Goal: Find contact information: Obtain details needed to contact an individual or organization

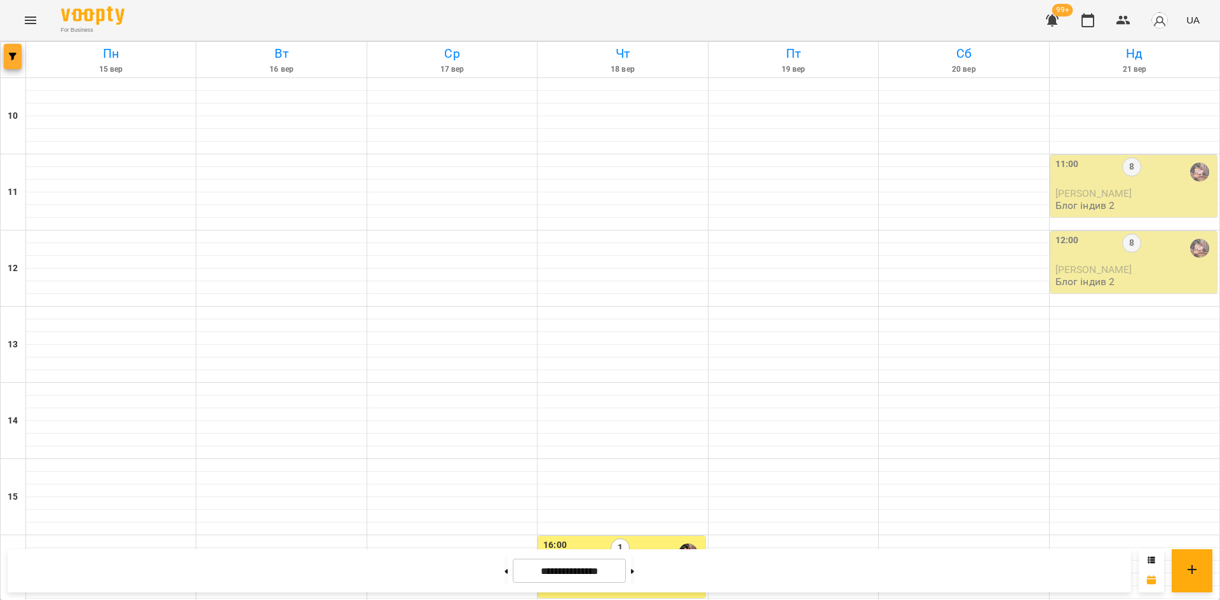
click at [11, 59] on icon "button" at bounding box center [13, 57] width 8 height 8
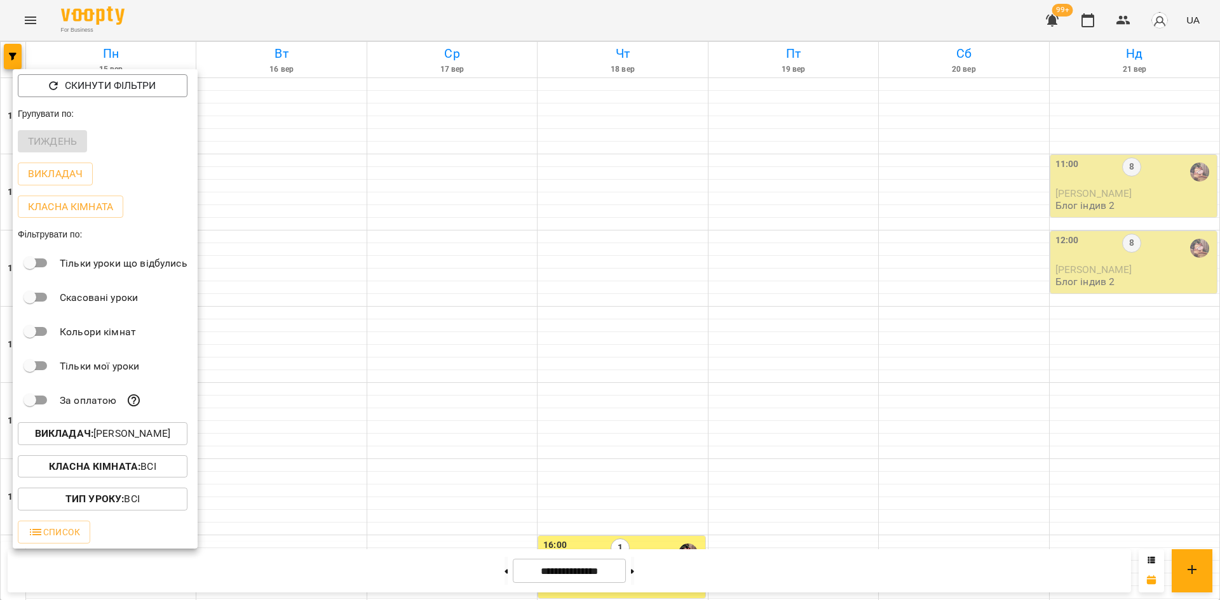
click at [124, 441] on p "Викладач : [PERSON_NAME]" at bounding box center [102, 433] width 135 height 15
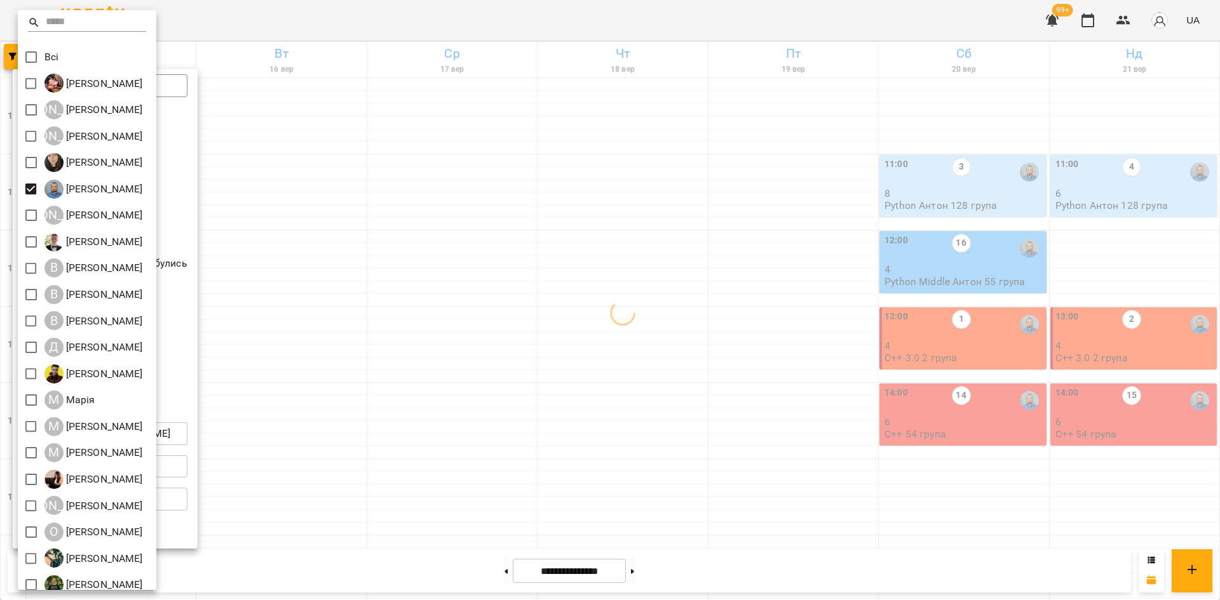
drag, startPoint x: 402, startPoint y: 296, endPoint x: 418, endPoint y: 285, distance: 19.2
click at [402, 295] on div at bounding box center [610, 300] width 1220 height 600
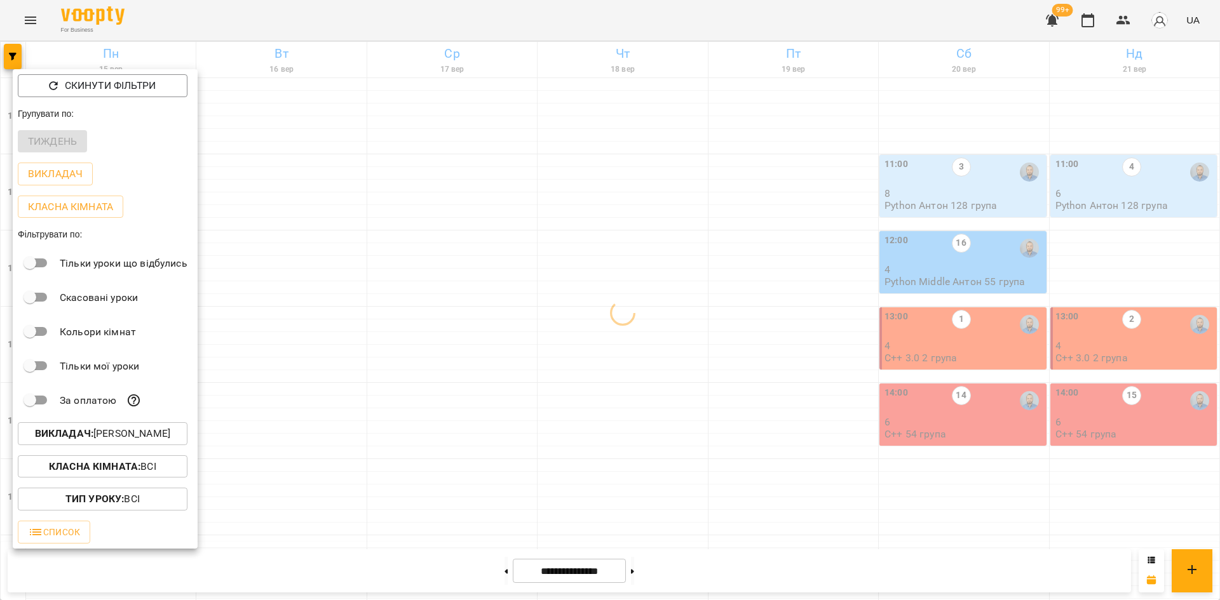
click at [477, 226] on div at bounding box center [610, 300] width 1220 height 600
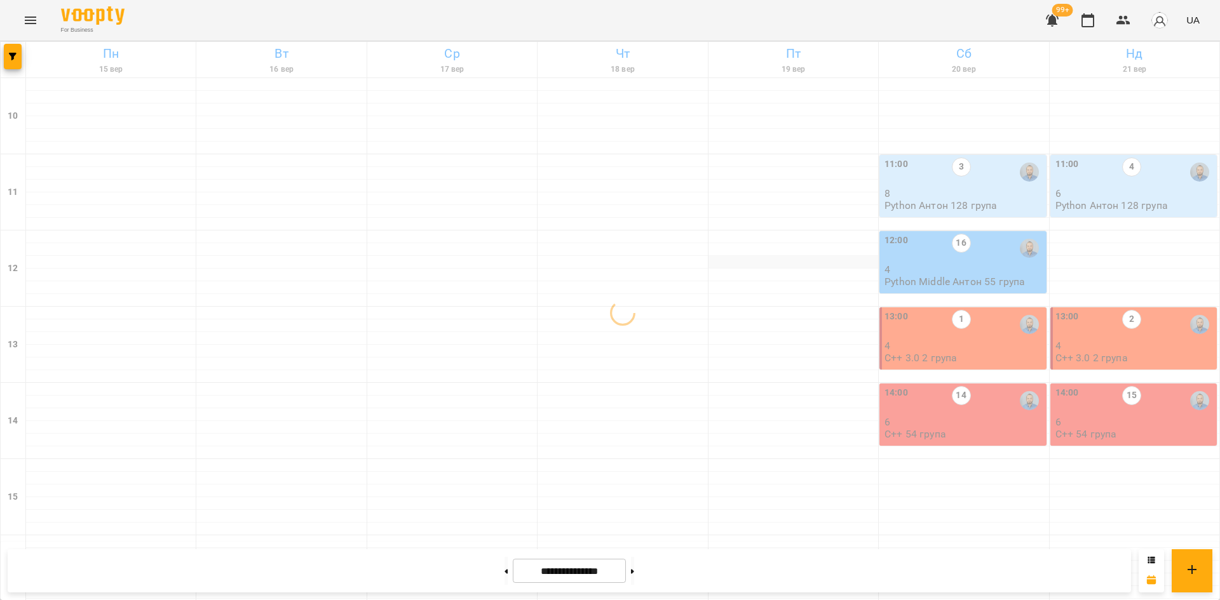
scroll to position [64, 0]
click at [976, 264] on p "4" at bounding box center [963, 269] width 159 height 11
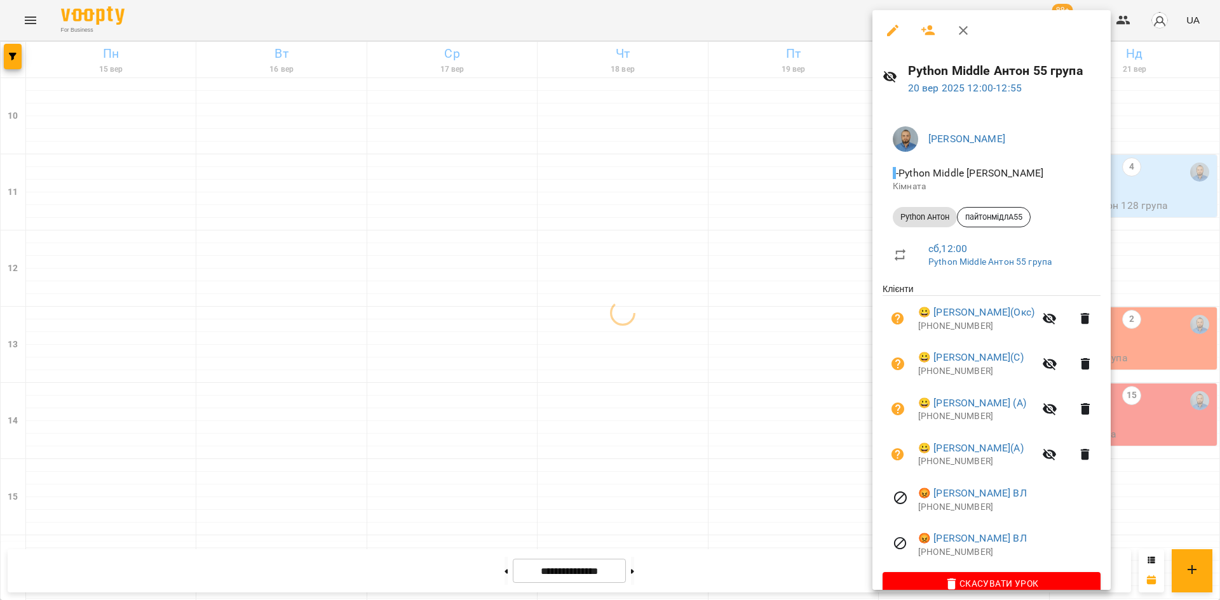
click at [511, 300] on div at bounding box center [610, 300] width 1220 height 600
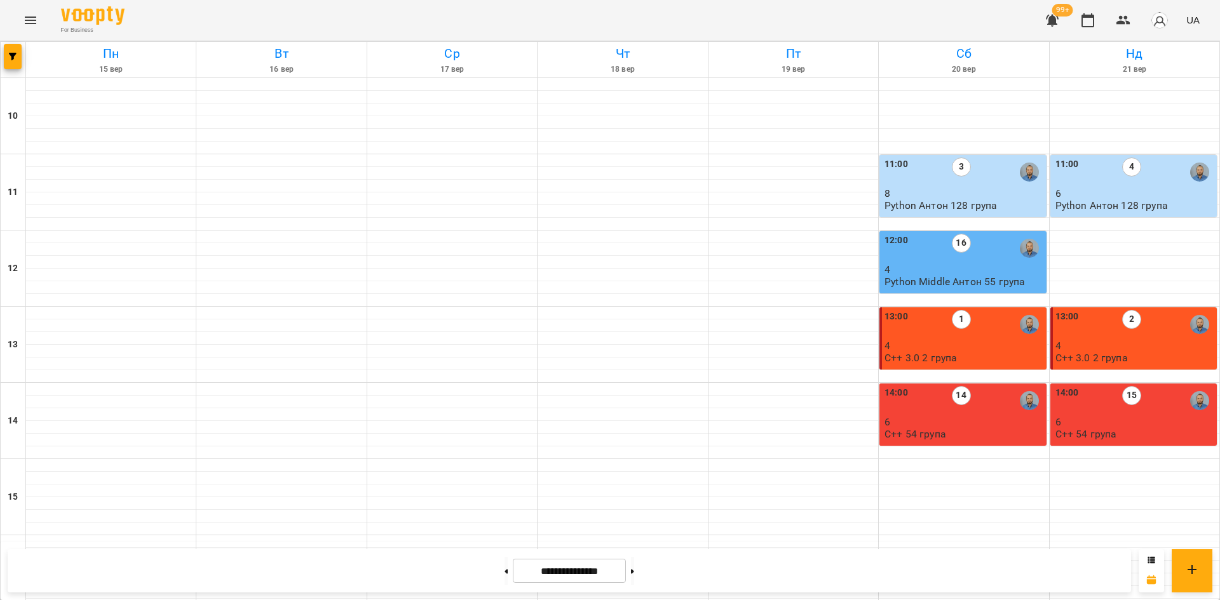
scroll to position [526, 0]
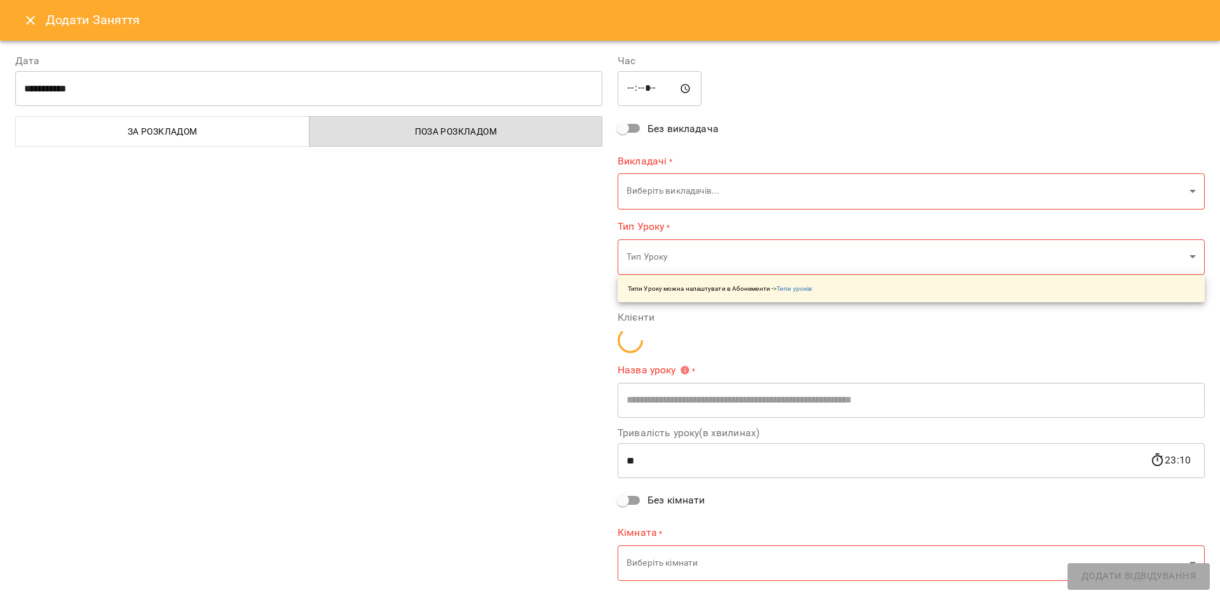
type input "**********"
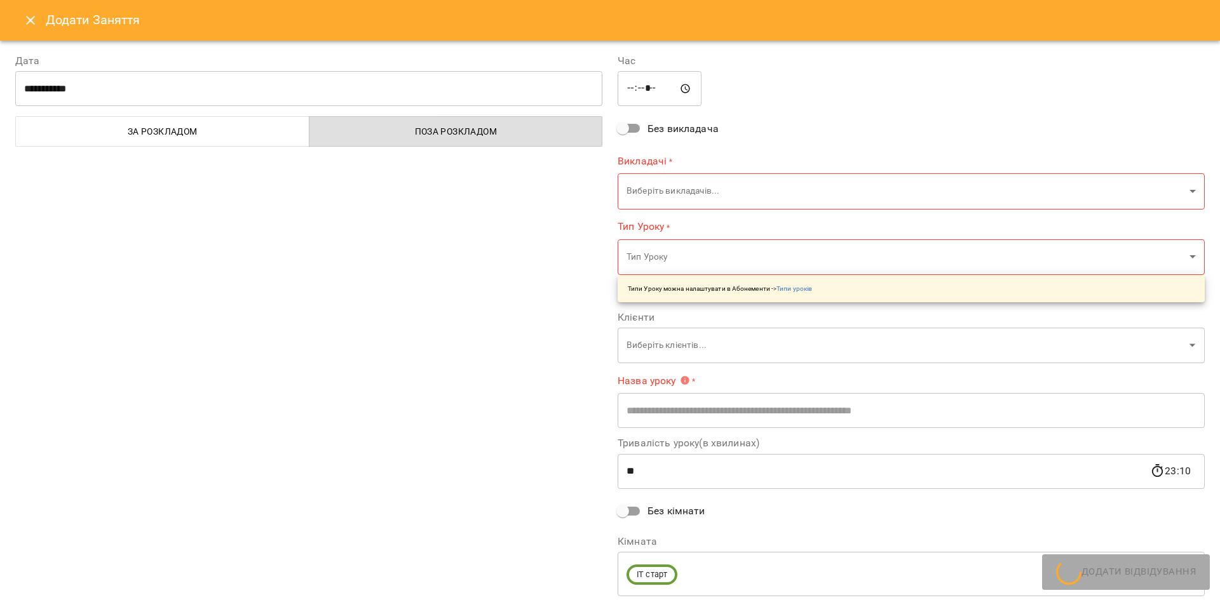
click at [21, 20] on button "Close" at bounding box center [30, 20] width 30 height 30
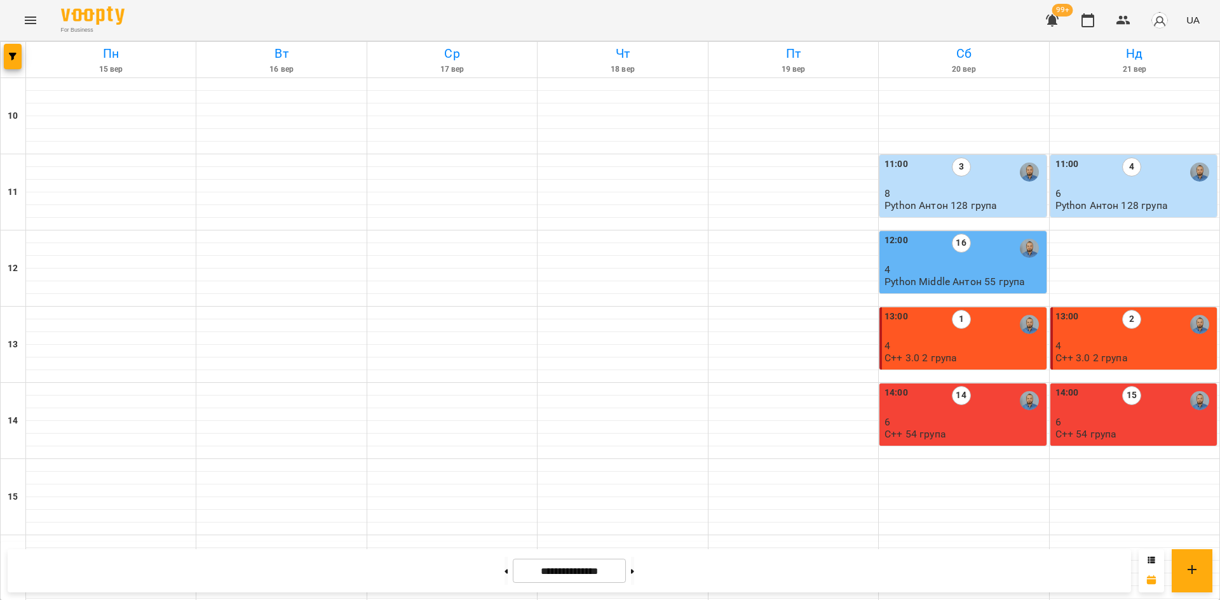
scroll to position [399, 0]
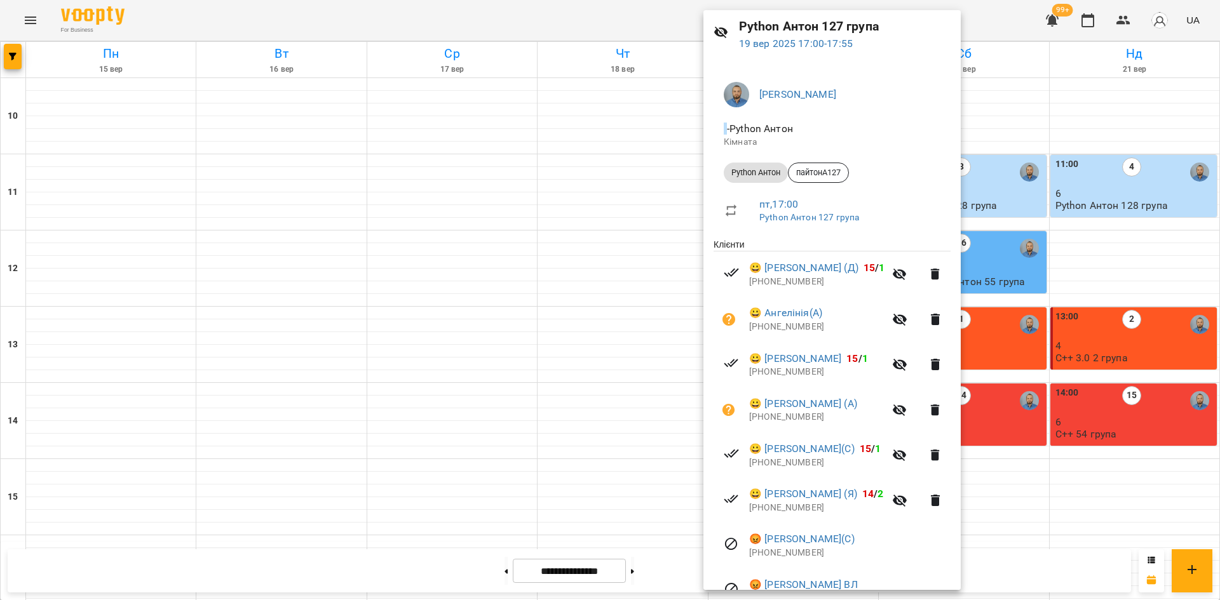
scroll to position [113, 0]
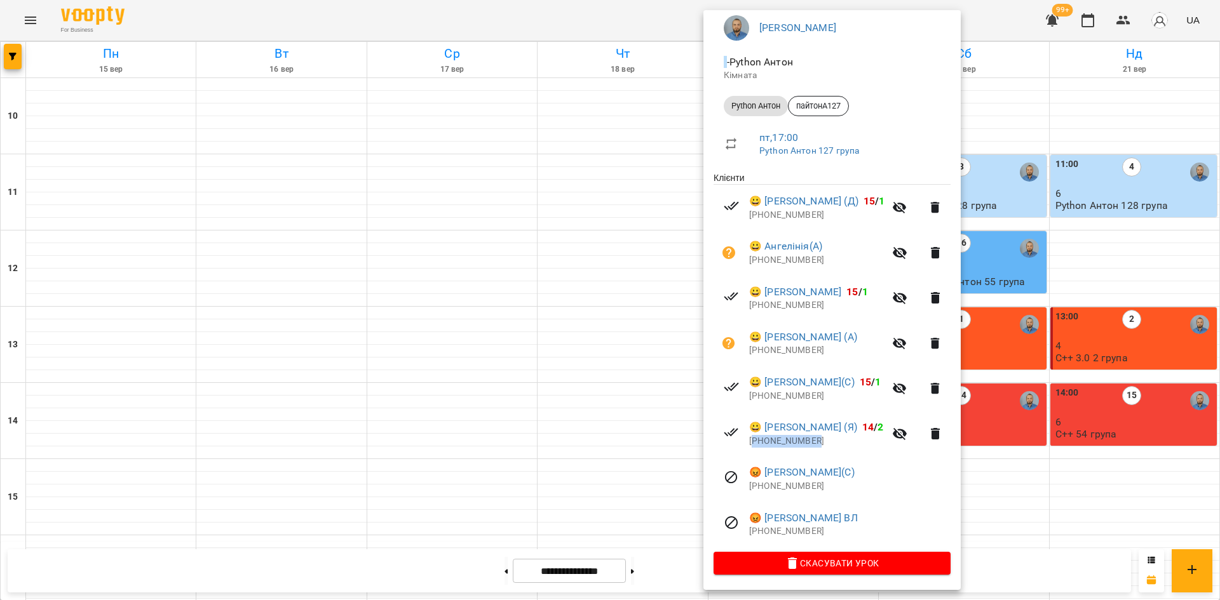
drag, startPoint x: 826, startPoint y: 444, endPoint x: 753, endPoint y: 447, distance: 73.1
click at [753, 447] on p "+380673142739" at bounding box center [816, 441] width 135 height 13
copy p "380673142739"
